Goal: Find contact information: Find contact information

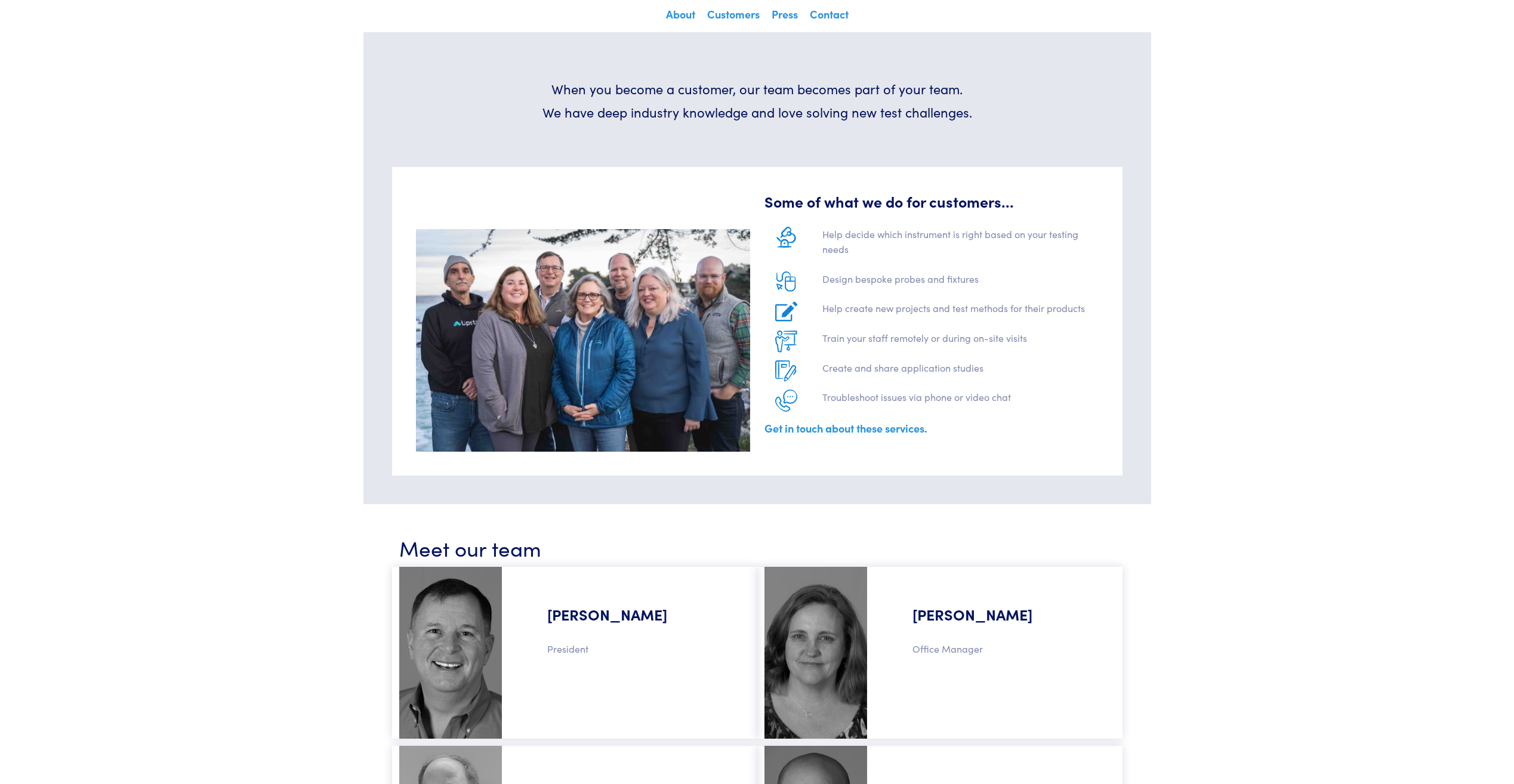
scroll to position [179, 0]
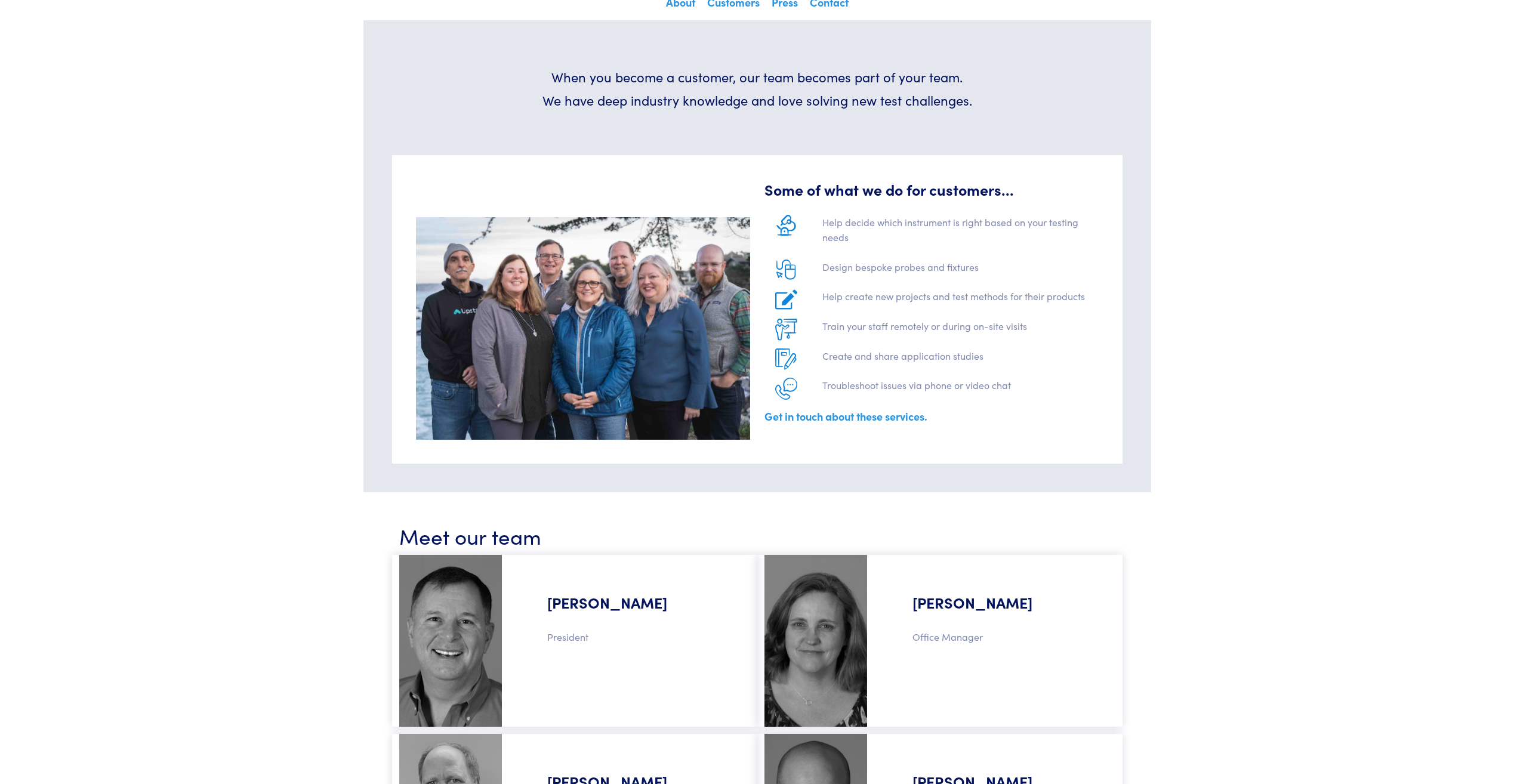
click at [932, 606] on h5 "[PERSON_NAME]" at bounding box center [998, 593] width 220 height 63
click at [945, 639] on p "Office Manager" at bounding box center [998, 637] width 220 height 15
click at [825, 648] on img at bounding box center [816, 641] width 103 height 172
click at [964, 593] on h5 "[PERSON_NAME]" at bounding box center [998, 593] width 220 height 63
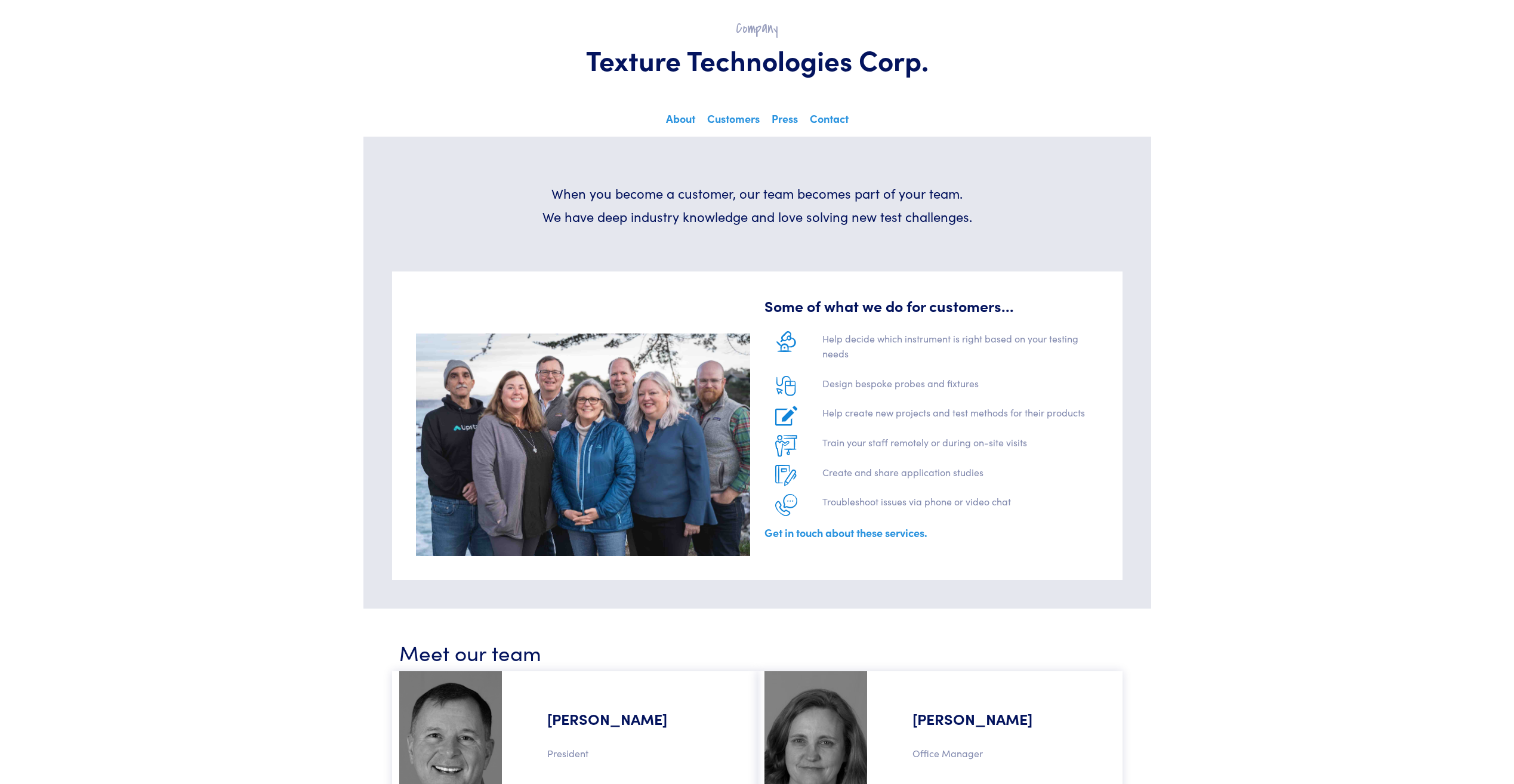
scroll to position [0, 0]
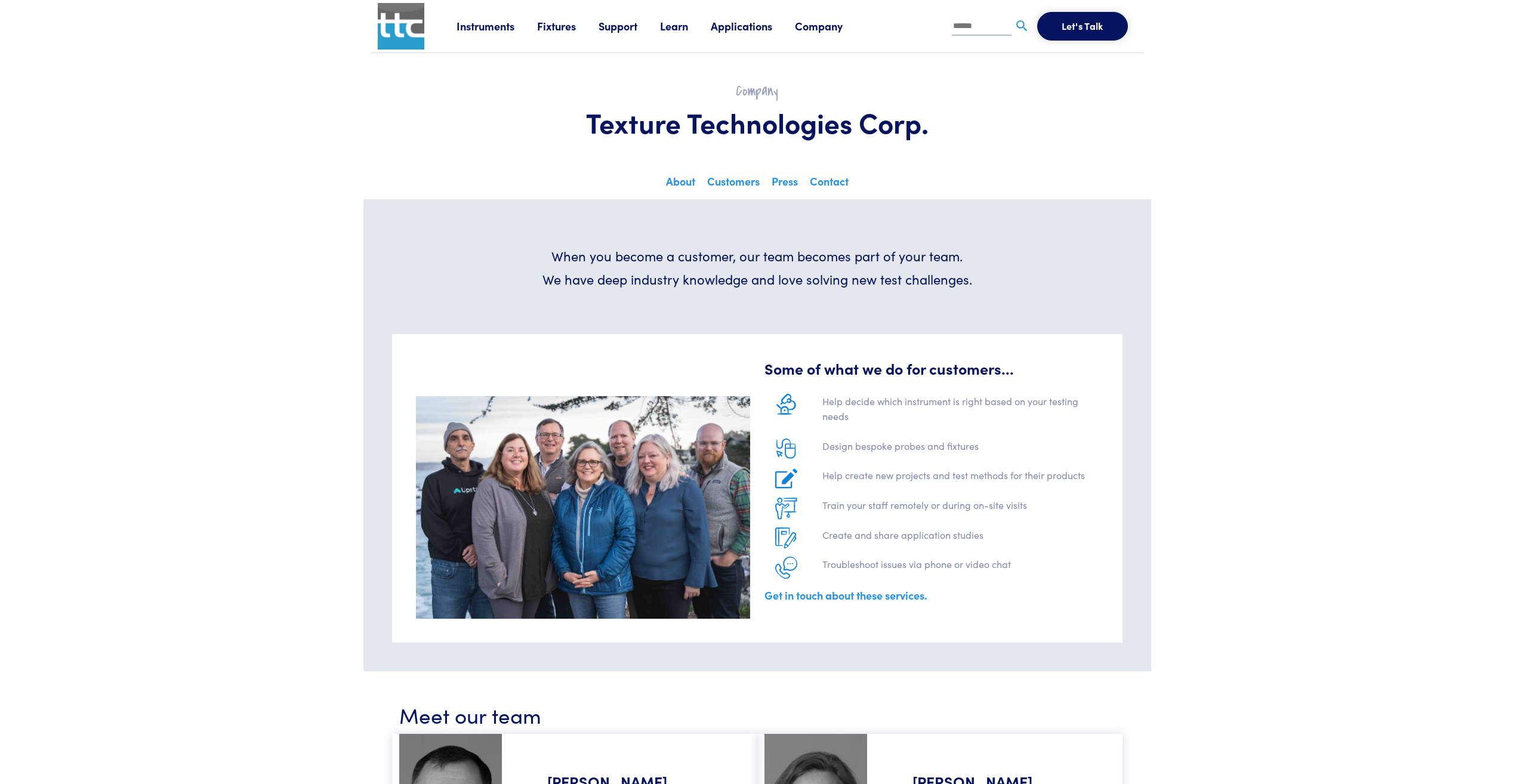
click at [596, 475] on img at bounding box center [583, 507] width 334 height 223
click at [615, 26] on link "Support" at bounding box center [629, 26] width 61 height 15
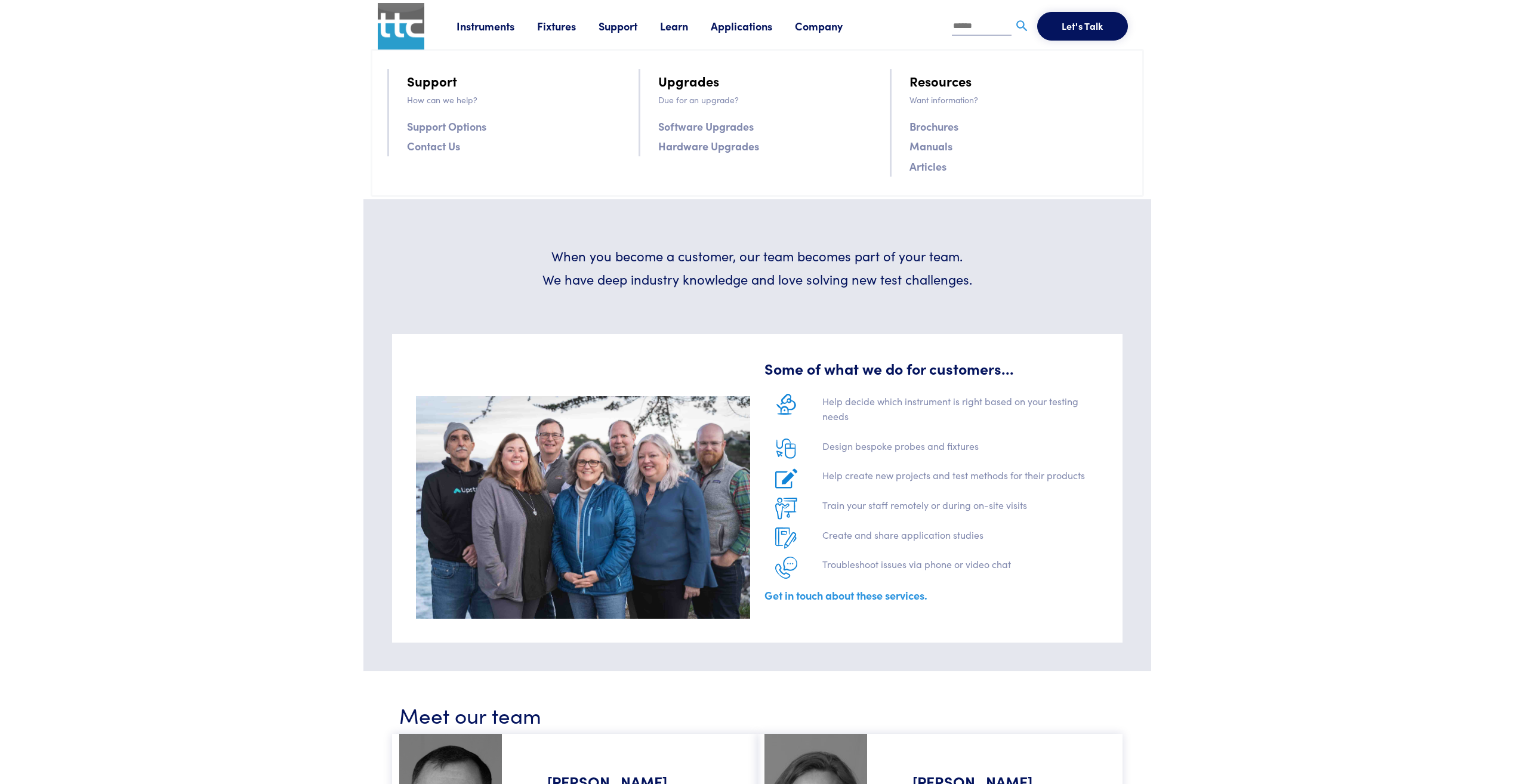
click at [437, 148] on link "Contact Us" at bounding box center [433, 145] width 53 height 17
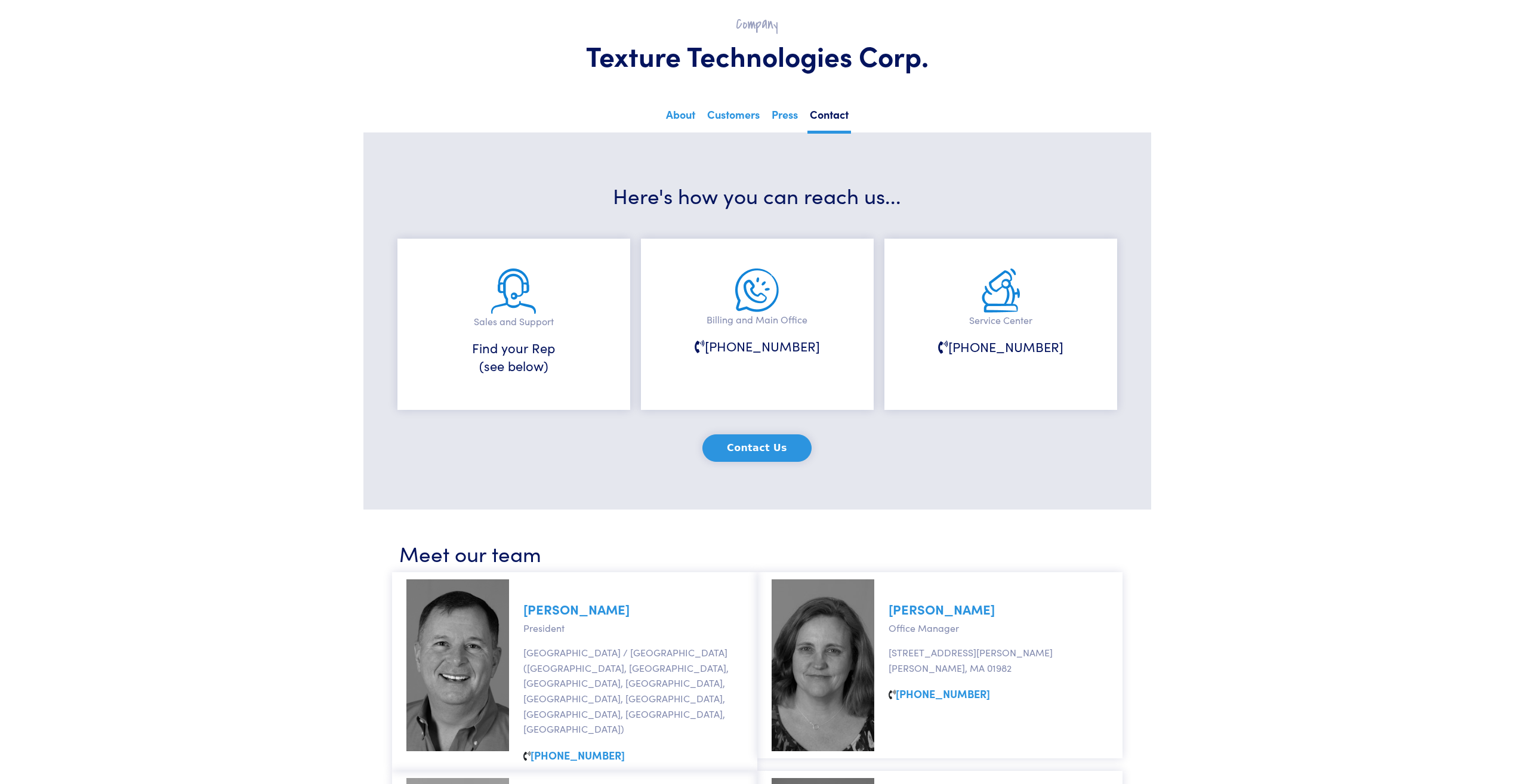
scroll to position [60, 0]
